Goal: Information Seeking & Learning: Compare options

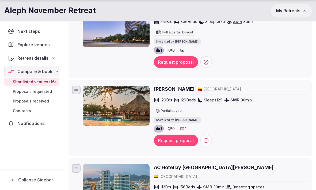
scroll to position [206, 0]
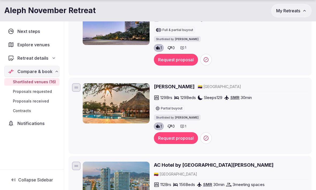
click at [173, 83] on h2 "Estelar Santamar" at bounding box center [174, 86] width 41 height 7
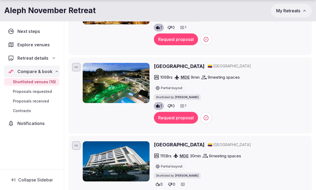
scroll to position [948, 0]
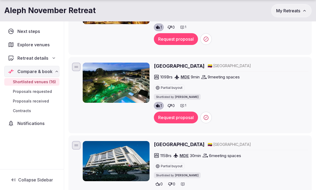
click at [165, 63] on h2 "Hotel Lagoon Llanogrande" at bounding box center [179, 66] width 51 height 7
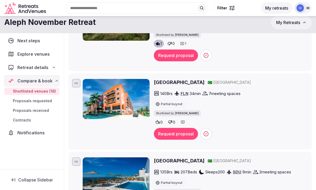
scroll to position [1153, 0]
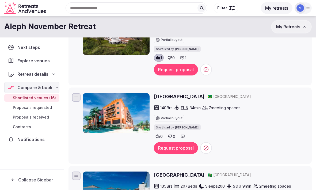
click at [167, 93] on h2 "Jurere Beach Village" at bounding box center [179, 96] width 51 height 7
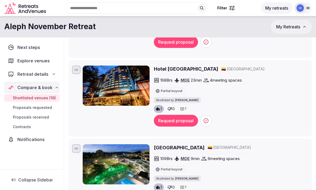
scroll to position [866, 0]
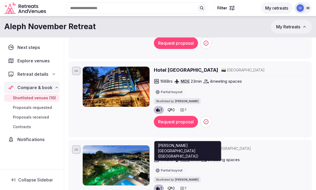
drag, startPoint x: 193, startPoint y: 136, endPoint x: 201, endPoint y: 136, distance: 8.3
click at [199, 157] on span "9 min" at bounding box center [195, 160] width 9 height 6
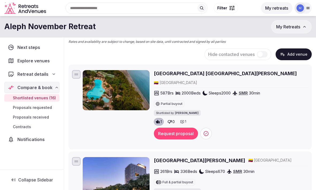
scroll to position [0, 0]
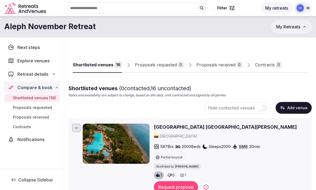
click at [186, 128] on h2 "Irotama Resort Santa Marta" at bounding box center [225, 126] width 143 height 7
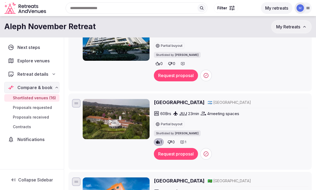
scroll to position [1068, 0]
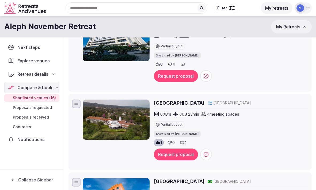
click at [122, 99] on img at bounding box center [116, 119] width 67 height 40
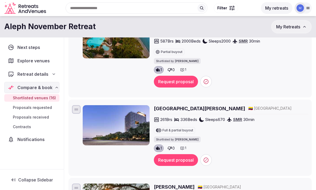
scroll to position [162, 0]
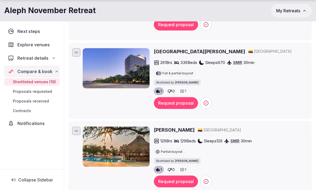
click at [161, 126] on h2 "[PERSON_NAME]" at bounding box center [174, 129] width 41 height 7
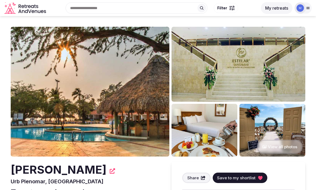
click at [196, 113] on img at bounding box center [204, 130] width 66 height 53
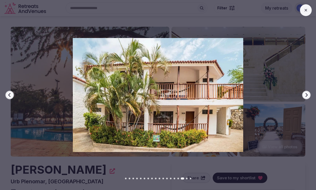
click at [306, 8] on button at bounding box center [306, 10] width 12 height 12
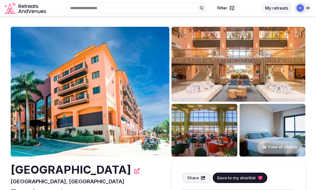
click at [218, 71] on img at bounding box center [238, 64] width 134 height 75
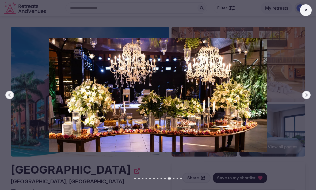
click at [307, 11] on icon at bounding box center [305, 10] width 4 height 4
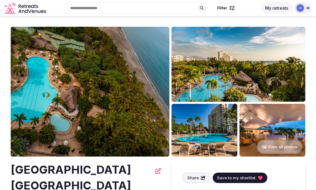
click at [250, 123] on img at bounding box center [272, 130] width 66 height 53
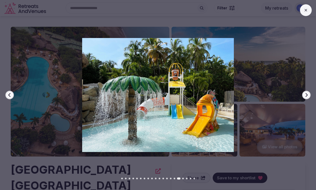
click at [308, 10] on button at bounding box center [306, 10] width 12 height 12
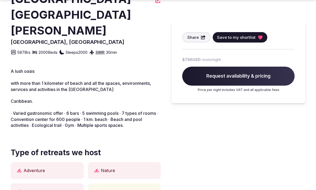
scroll to position [172, 0]
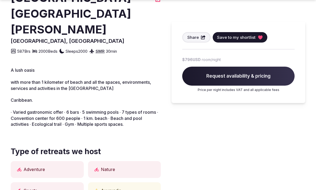
drag, startPoint x: 67, startPoint y: 105, endPoint x: 93, endPoint y: 108, distance: 26.6
click at [93, 108] on p "A lush oasis  with more than 1 kilometer of beach and all the spaces, environ…" at bounding box center [86, 97] width 150 height 60
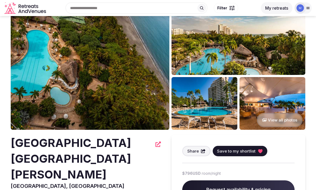
scroll to position [0, 0]
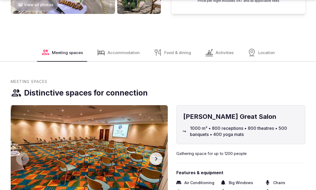
click at [168, 52] on span "Food & dining" at bounding box center [177, 53] width 27 height 6
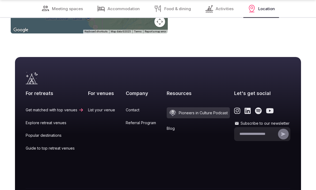
scroll to position [2414, 0]
